Goal: Navigation & Orientation: Find specific page/section

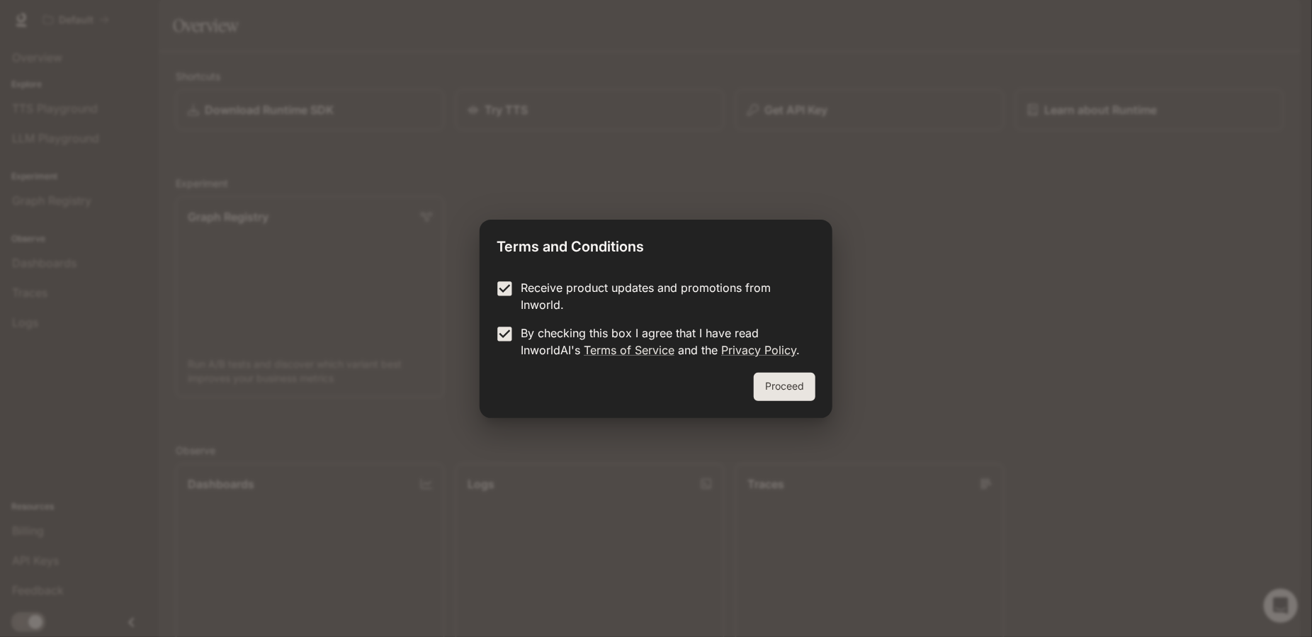
click at [799, 398] on button "Proceed" at bounding box center [785, 387] width 62 height 28
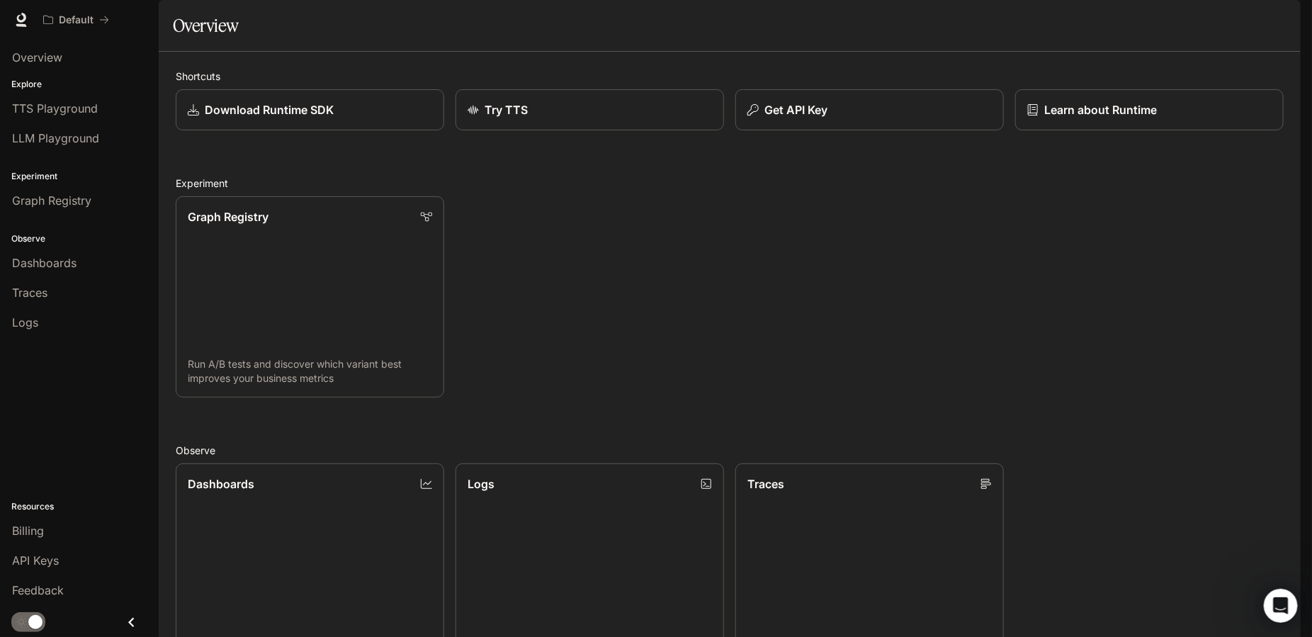
scroll to position [257, 0]
click at [33, 133] on span "LLM Playground" at bounding box center [55, 138] width 87 height 17
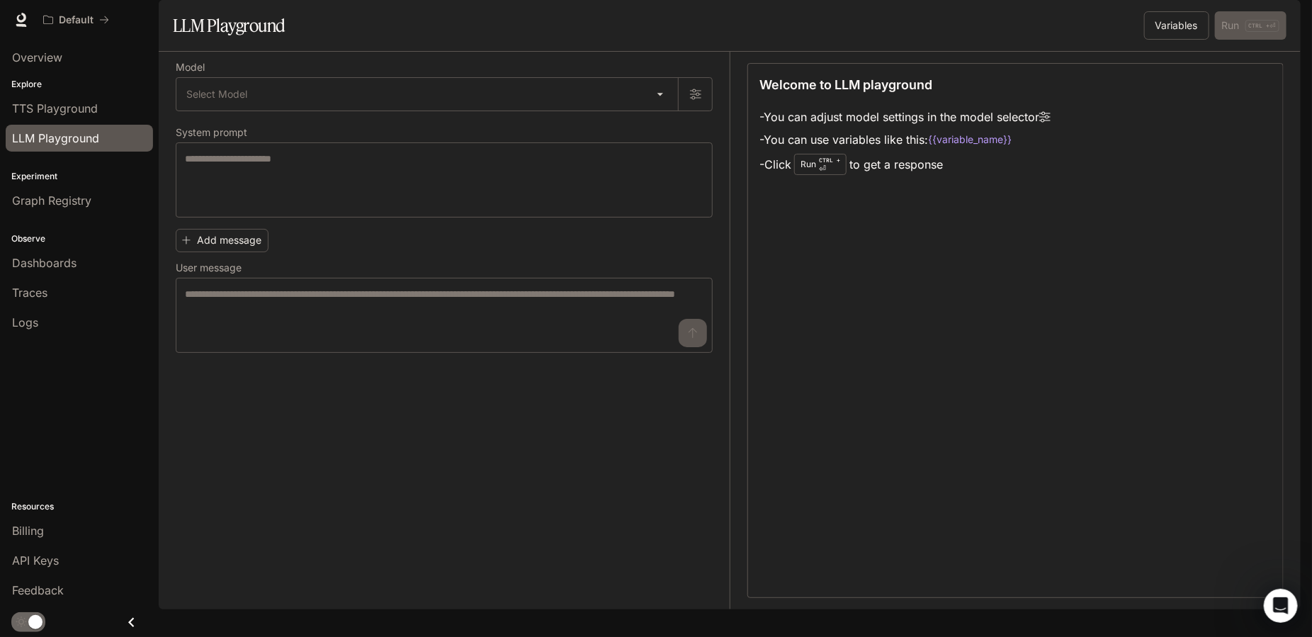
click at [251, 140] on body "Skip to main content Default Runtime Runtime Documentation Documentation Portal…" at bounding box center [656, 318] width 1312 height 637
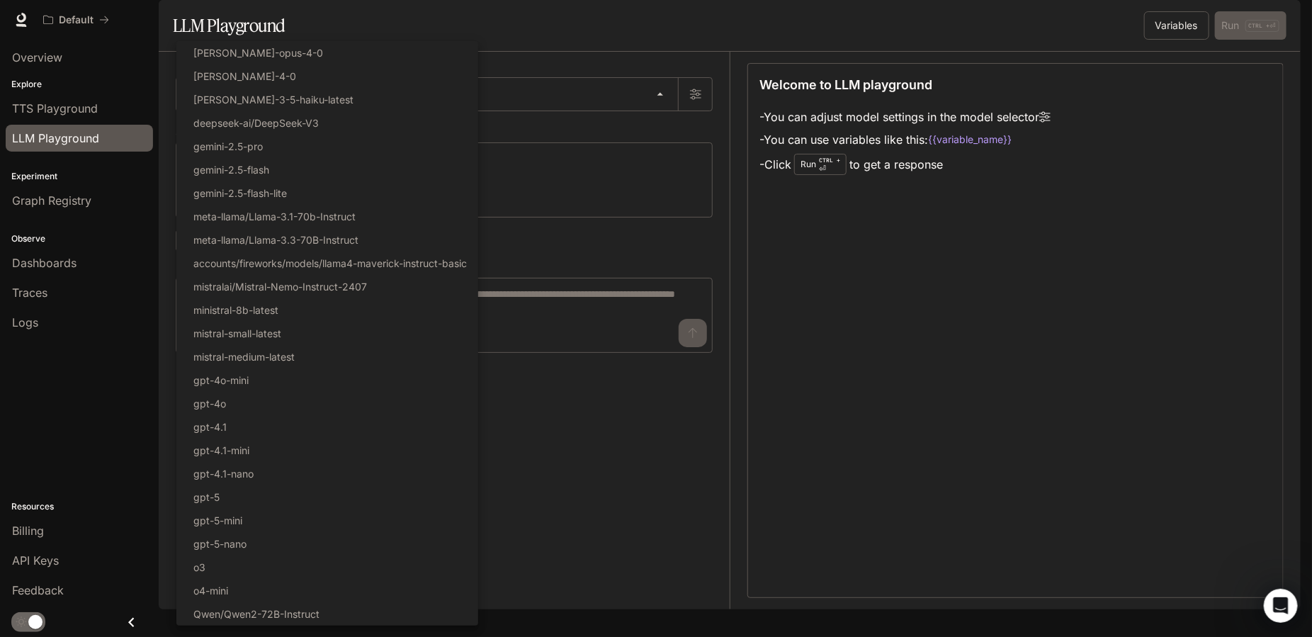
click at [92, 441] on div at bounding box center [656, 318] width 1312 height 637
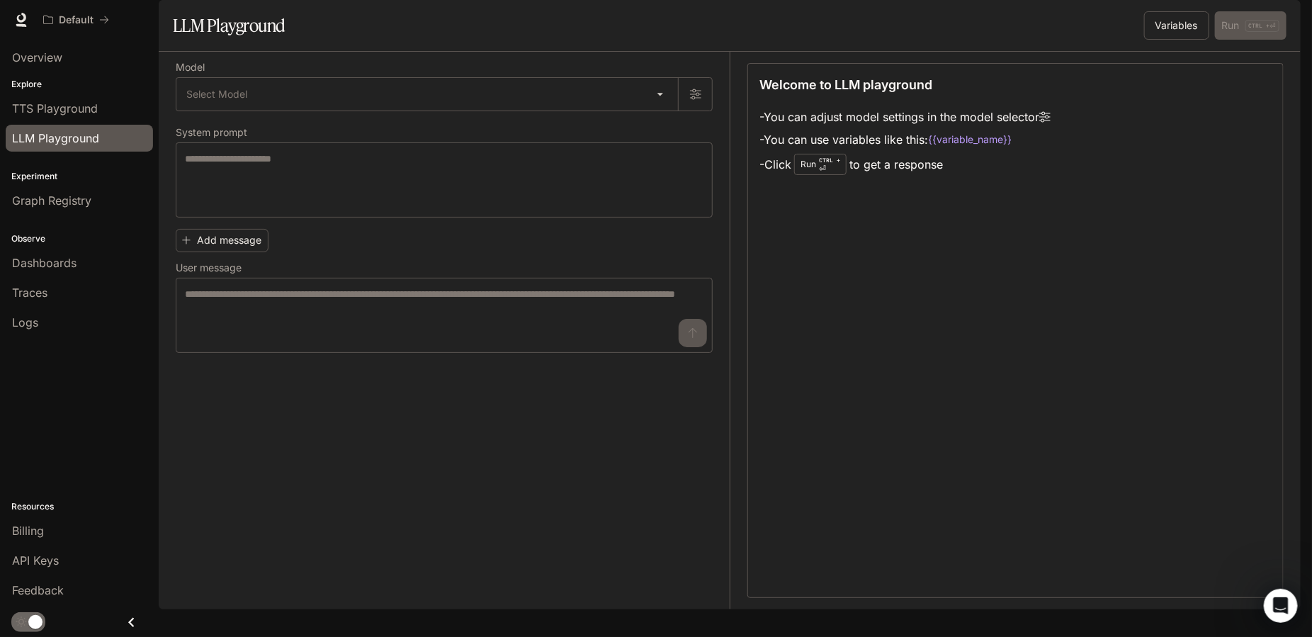
click at [38, 95] on link "TTS Playground" at bounding box center [79, 108] width 147 height 27
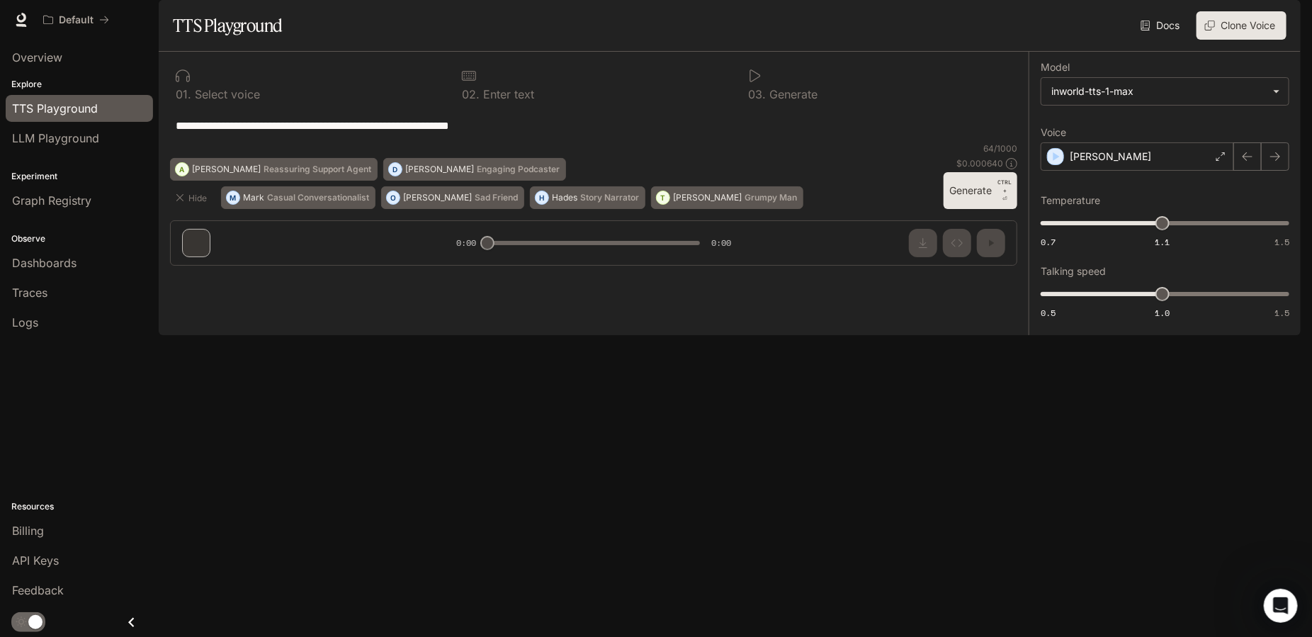
click at [23, 65] on span "Overview" at bounding box center [37, 57] width 50 height 17
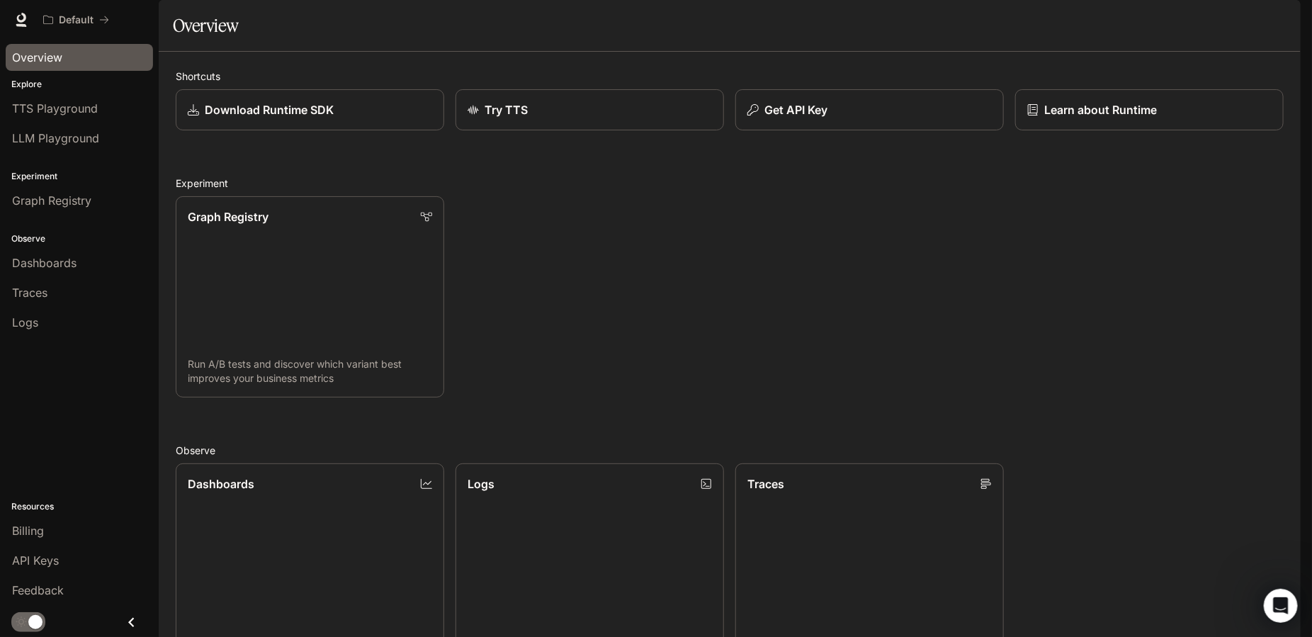
click at [20, 44] on link "Overview" at bounding box center [79, 57] width 147 height 27
click at [21, 17] on icon at bounding box center [21, 20] width 14 height 14
